Goal: Task Accomplishment & Management: Complete application form

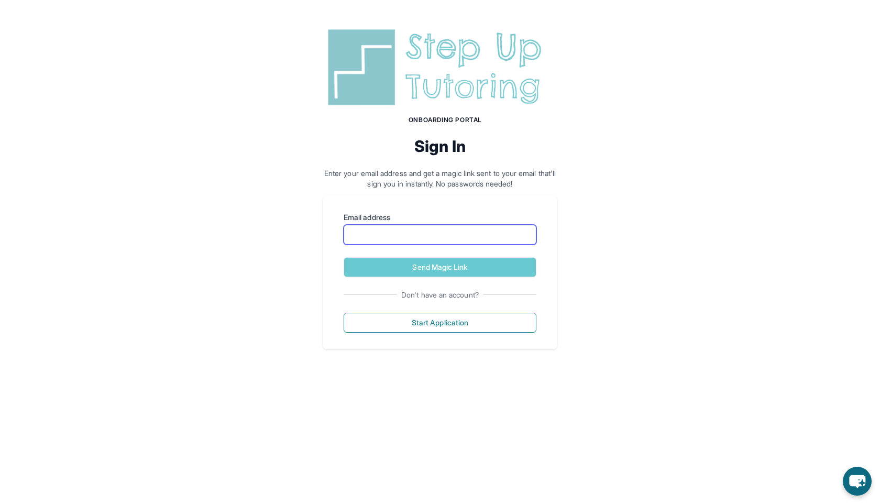
click at [511, 237] on input "Email address" at bounding box center [440, 235] width 193 height 20
type input "**********"
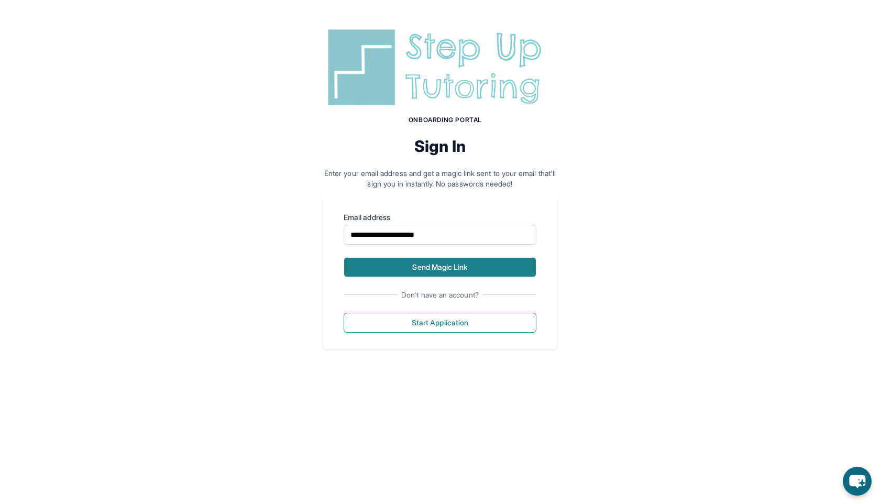
click at [477, 267] on button "Send Magic Link" at bounding box center [440, 267] width 193 height 20
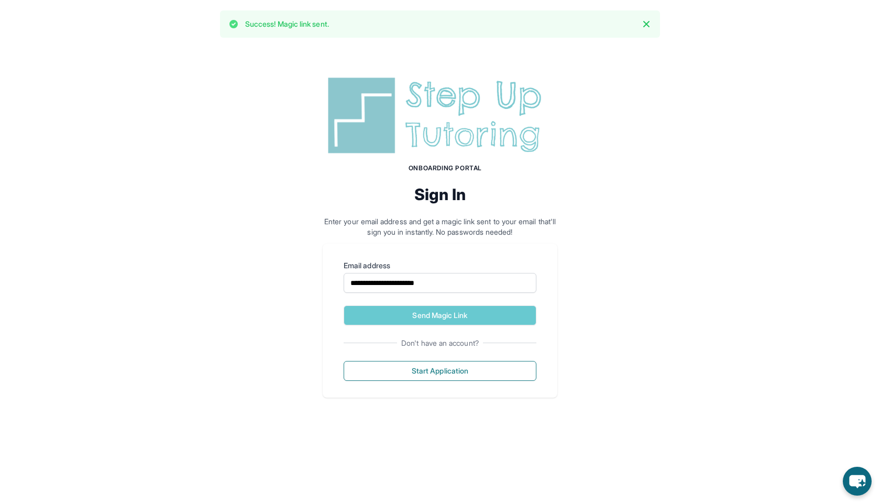
click at [193, 81] on div "**********" at bounding box center [440, 235] width 880 height 375
